Goal: Information Seeking & Learning: Understand process/instructions

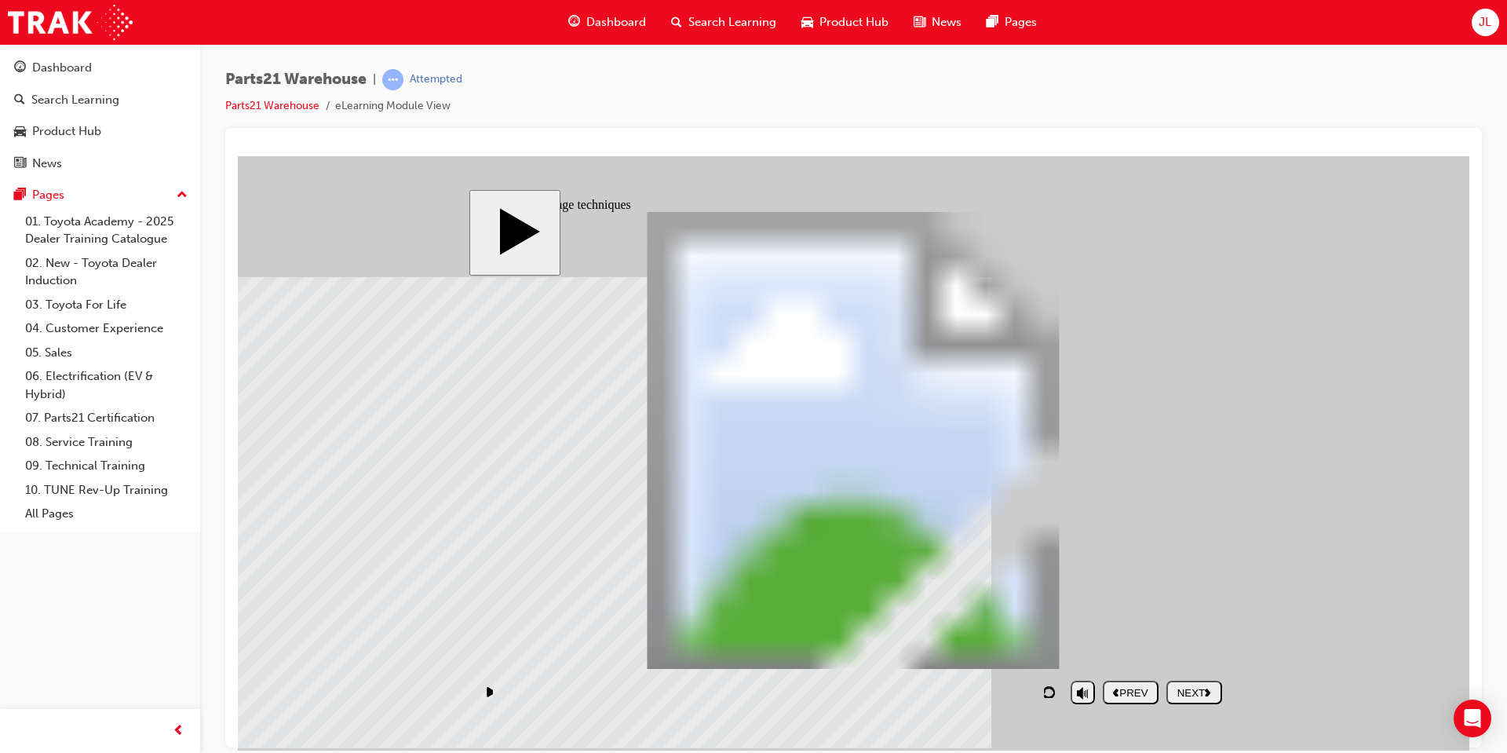
click at [1053, 696] on icon "replay" at bounding box center [1048, 691] width 13 height 12
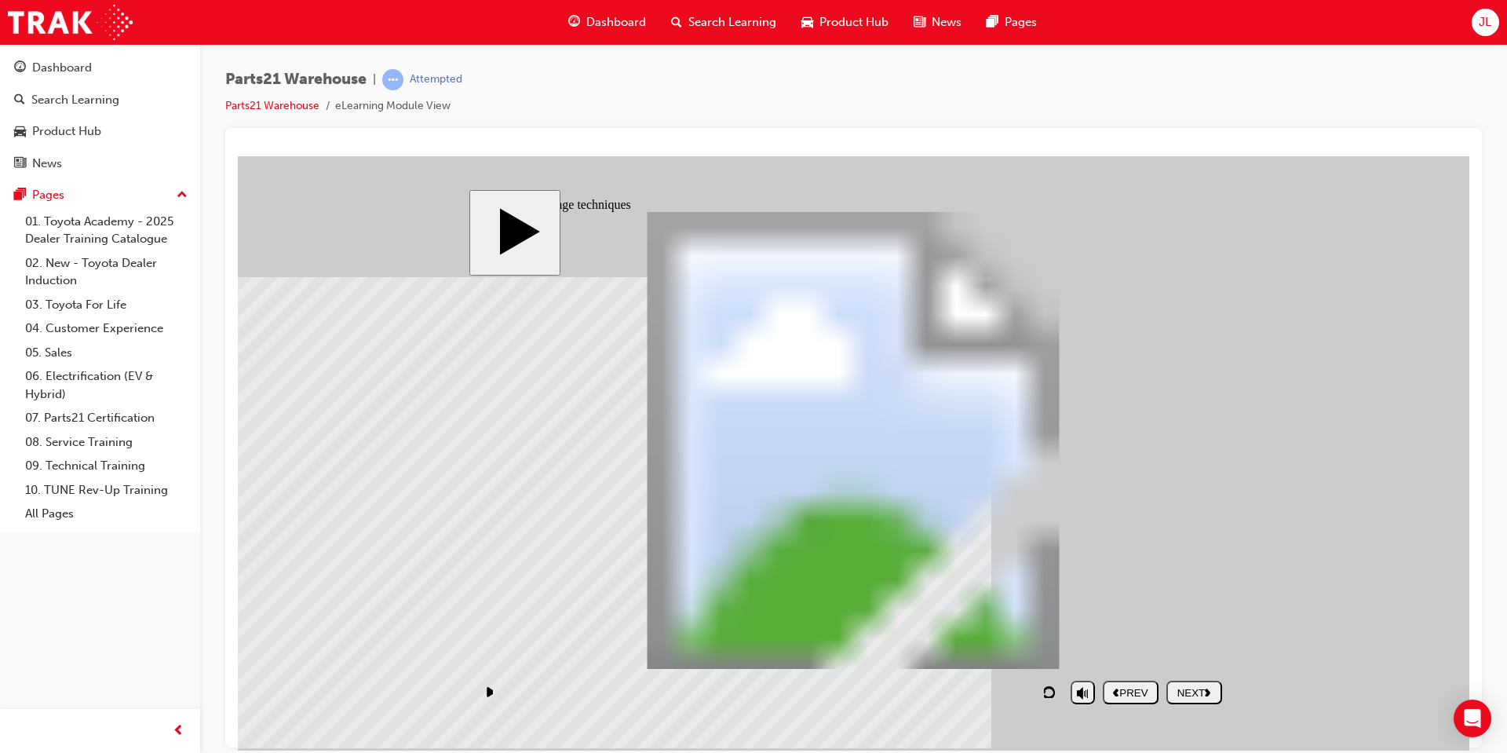
drag, startPoint x: 1089, startPoint y: 352, endPoint x: 1072, endPoint y: 343, distance: 19.0
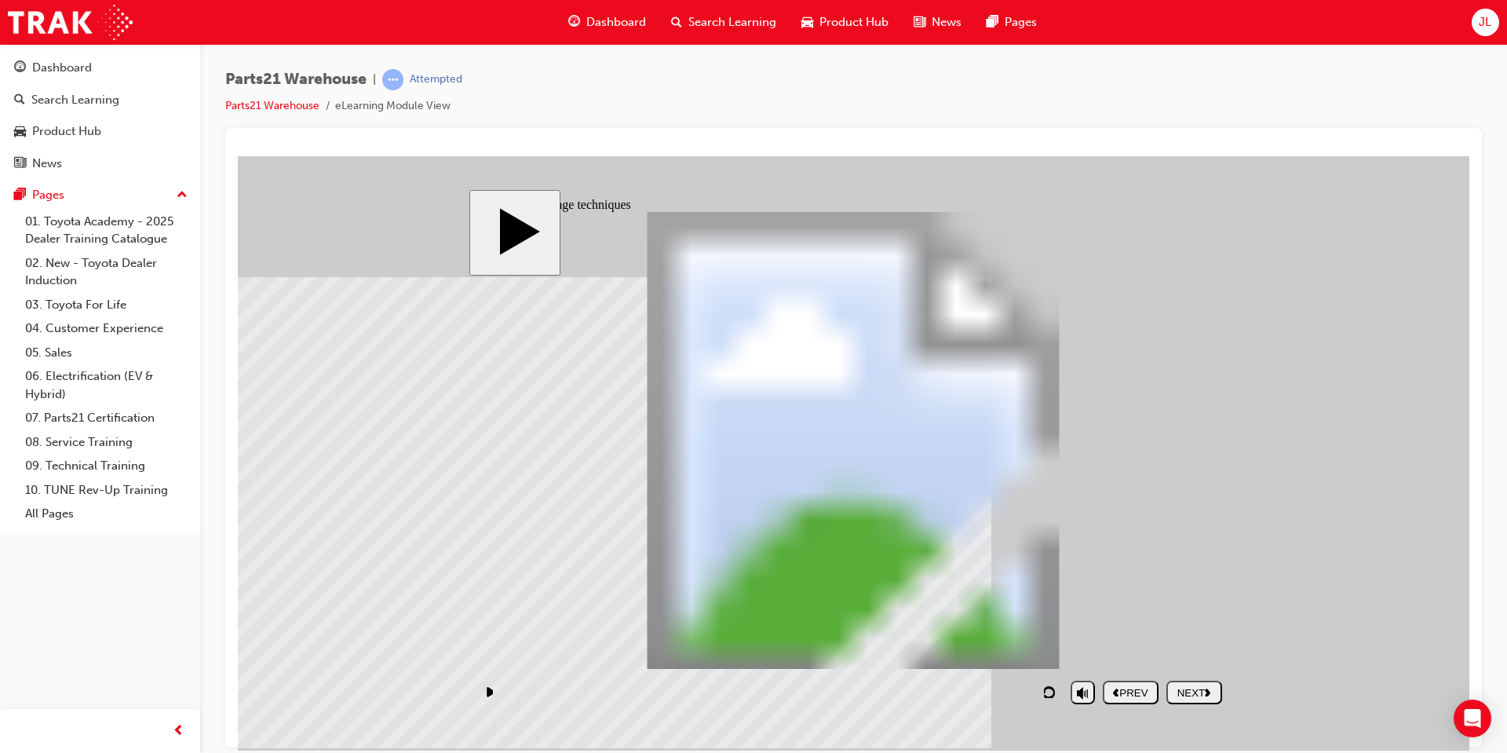
click at [1199, 701] on button "NEXT" at bounding box center [1195, 692] width 56 height 24
click at [1202, 689] on div "NEXT" at bounding box center [1194, 692] width 43 height 12
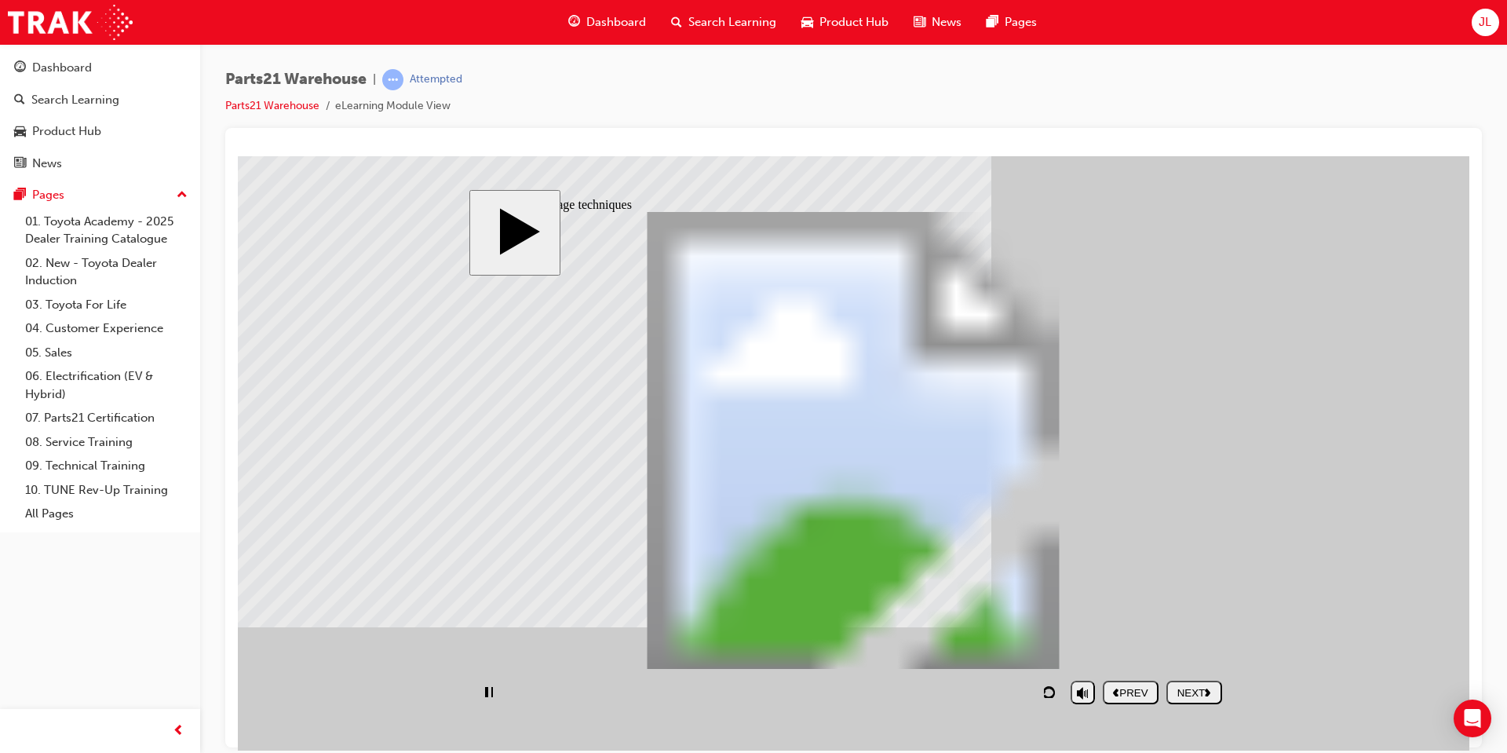
click at [480, 692] on button "play/pause" at bounding box center [488, 692] width 24 height 24
click at [491, 688] on icon "play/pause" at bounding box center [491, 690] width 8 height 9
click at [1050, 688] on icon "replay" at bounding box center [1048, 691] width 13 height 12
click at [488, 687] on rect "play/pause" at bounding box center [486, 691] width 3 height 11
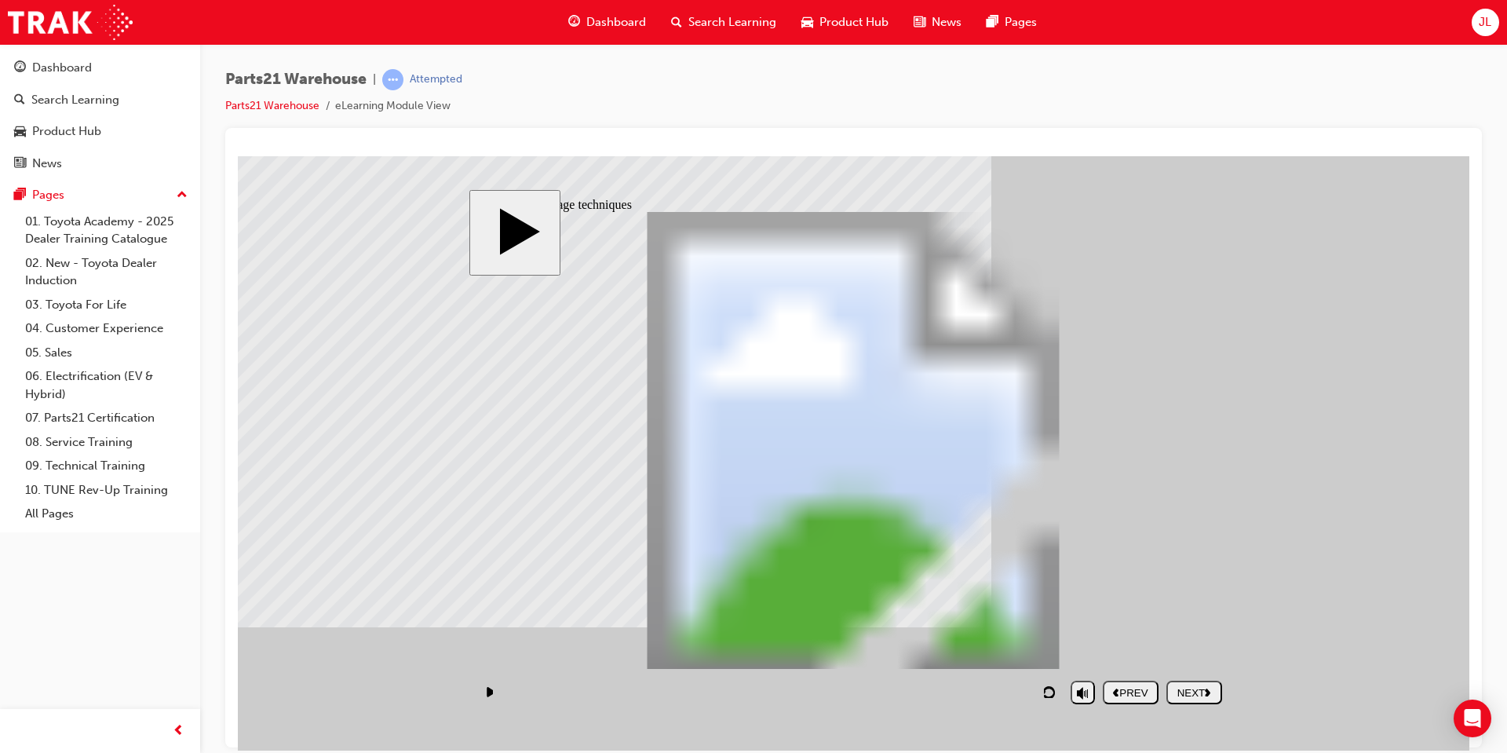
click at [489, 688] on icon "play/pause" at bounding box center [491, 690] width 8 height 9
type input "254"
click at [1192, 692] on div "NEXT" at bounding box center [1194, 692] width 43 height 12
